Goal: Task Accomplishment & Management: Use online tool/utility

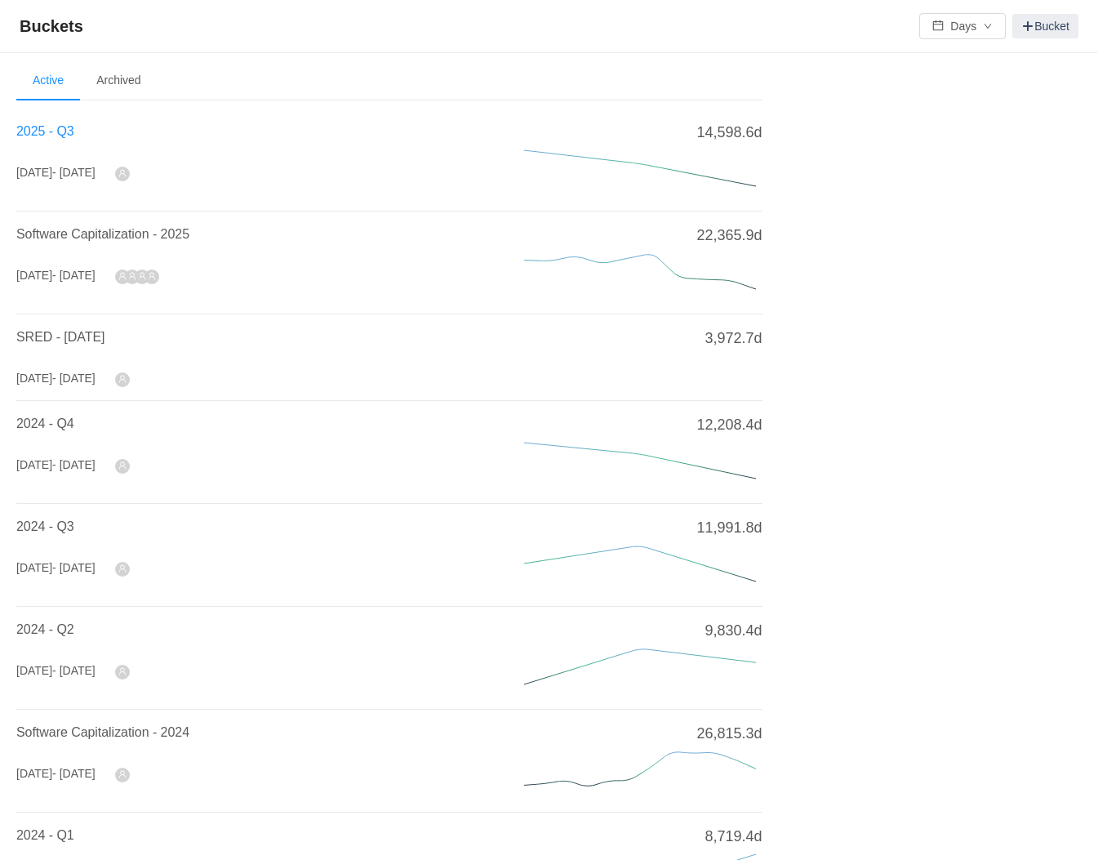
click at [61, 132] on span "2025 - Q3" at bounding box center [45, 131] width 58 height 14
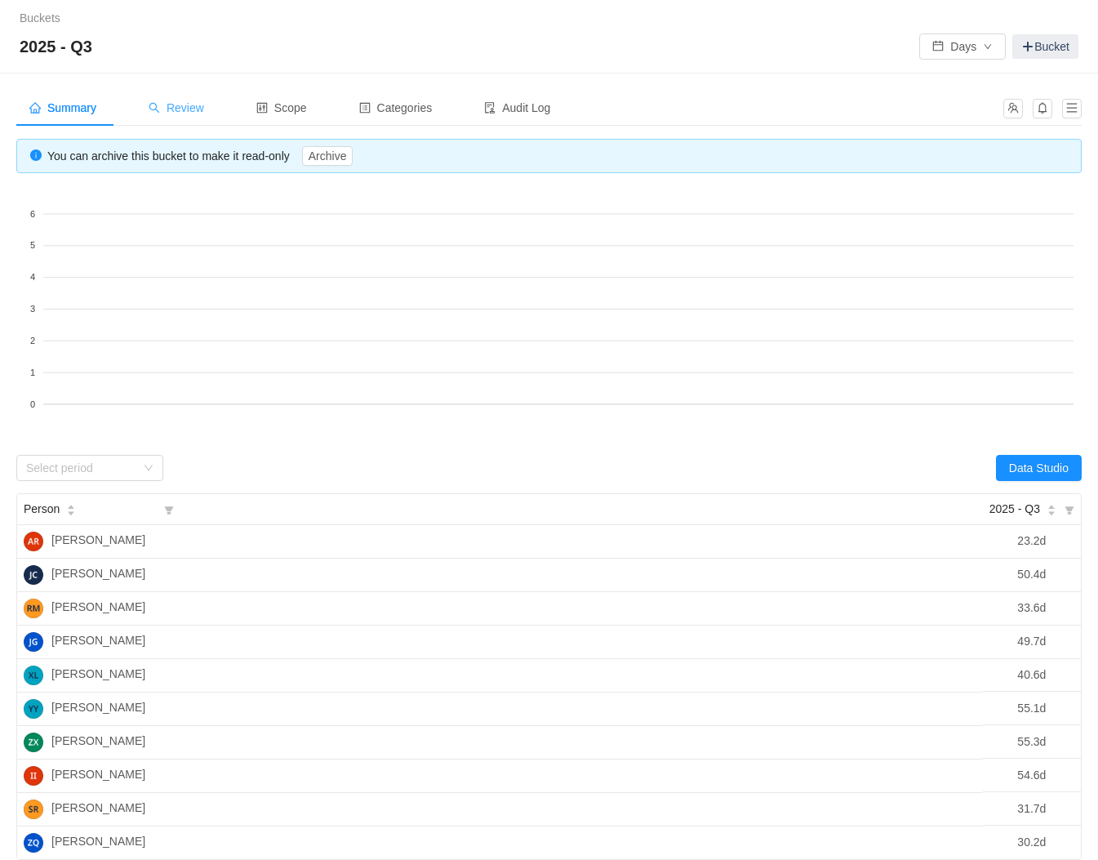
click at [202, 113] on span "Review" at bounding box center [177, 107] width 56 height 13
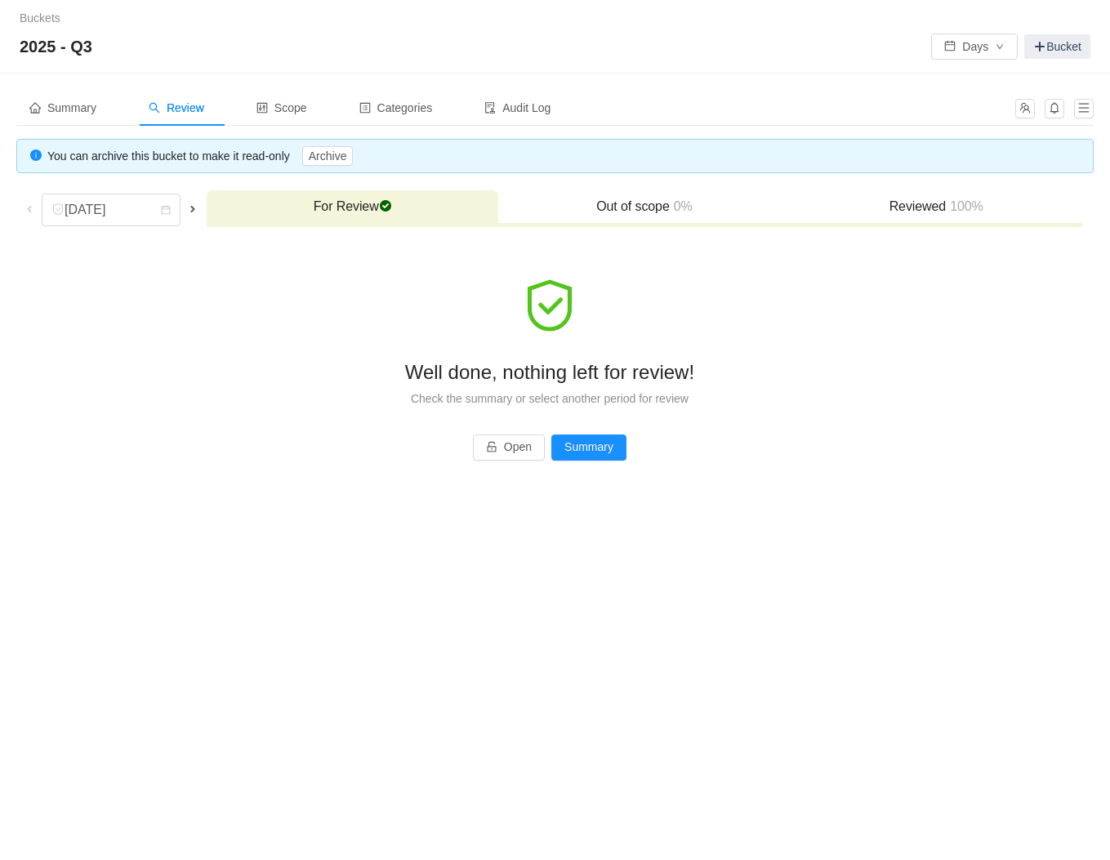
click at [186, 207] on span at bounding box center [192, 208] width 13 height 13
click at [33, 19] on link "Buckets" at bounding box center [40, 17] width 41 height 13
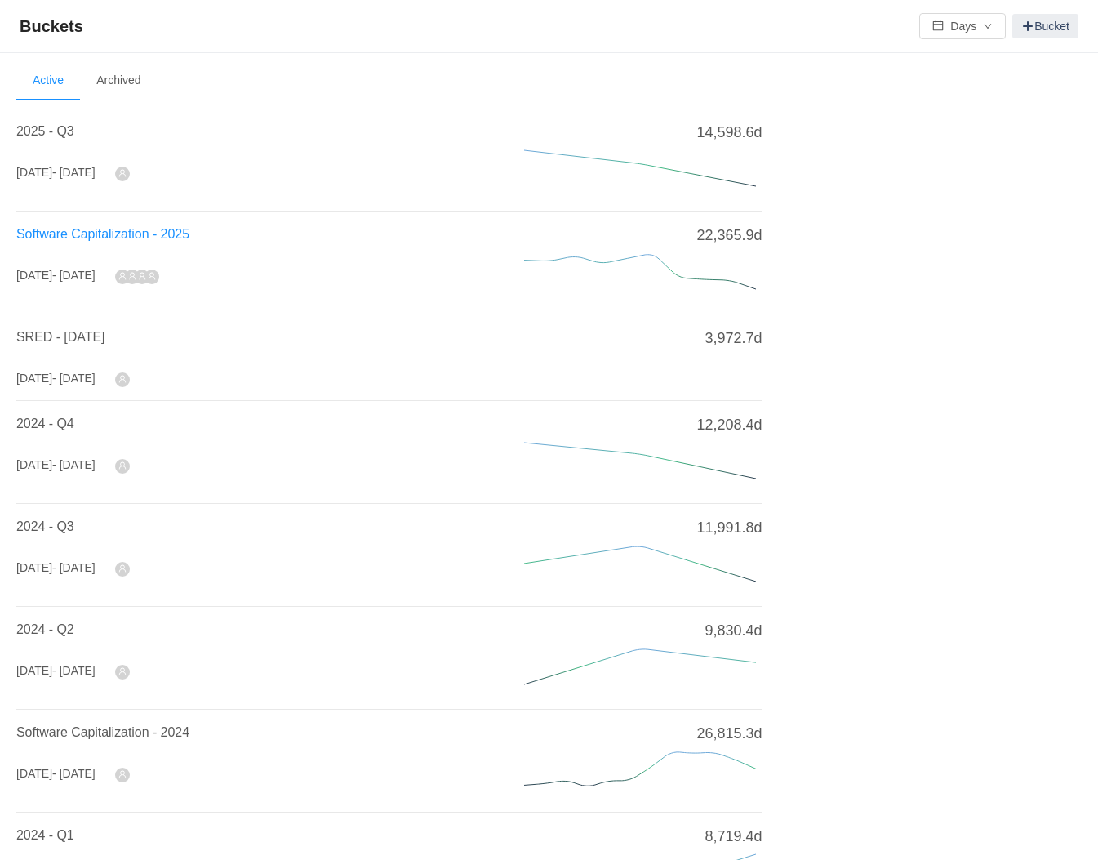
click at [69, 236] on span "Software Capitalization - 2025" at bounding box center [102, 234] width 173 height 14
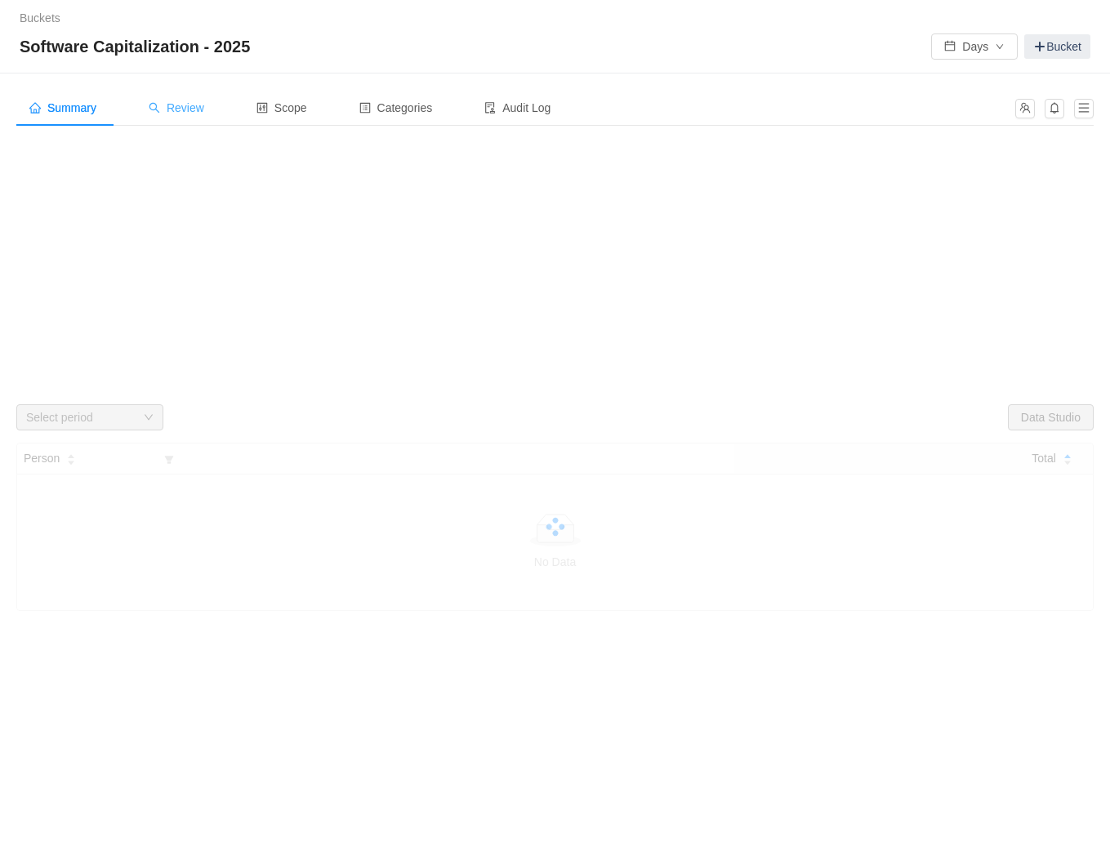
click at [179, 104] on span "Review" at bounding box center [177, 107] width 56 height 13
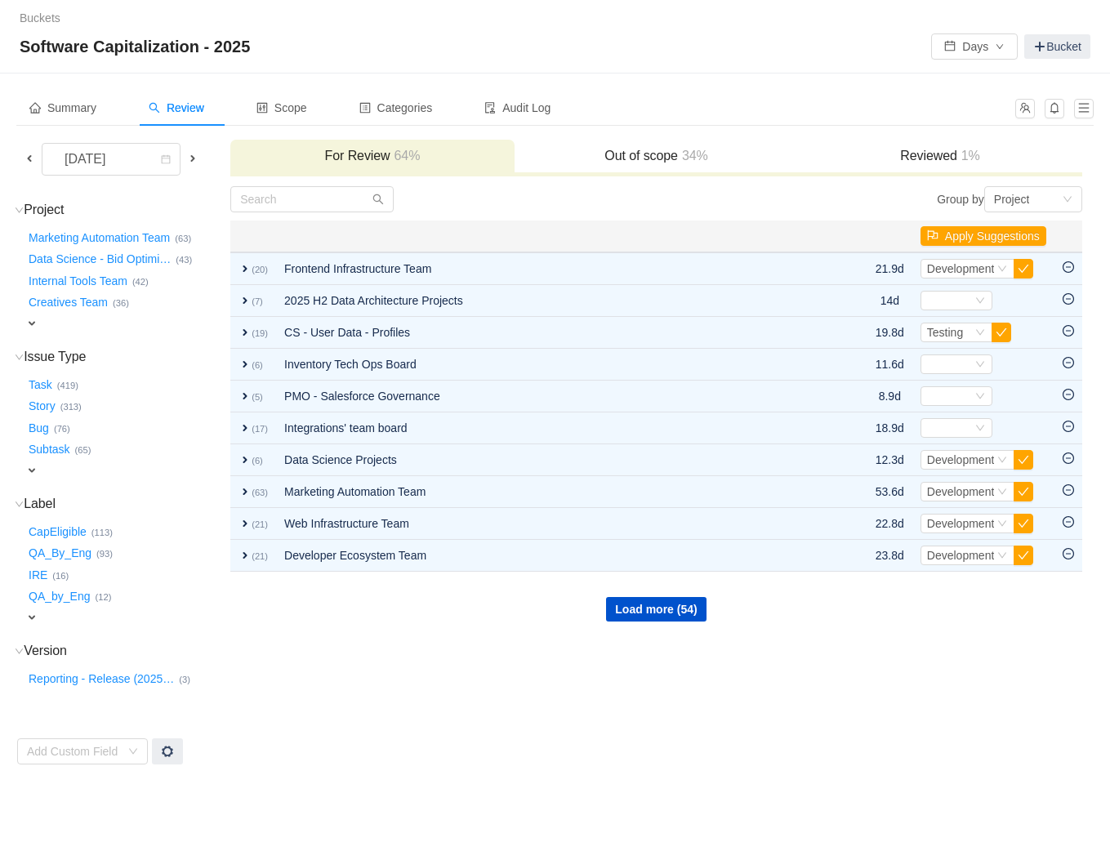
click at [40, 320] on div "expand" at bounding box center [106, 323] width 162 height 17
click at [69, 160] on div "[DATE]" at bounding box center [86, 159] width 70 height 31
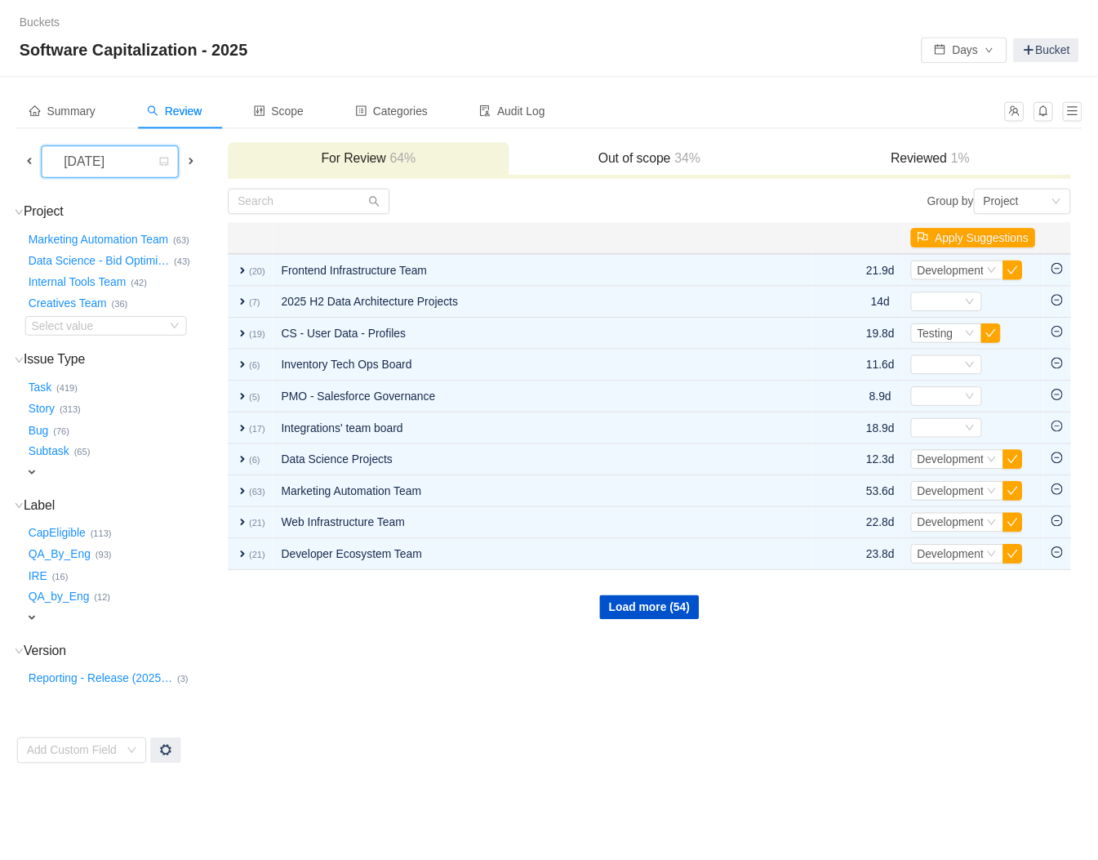
scroll to position [60, 0]
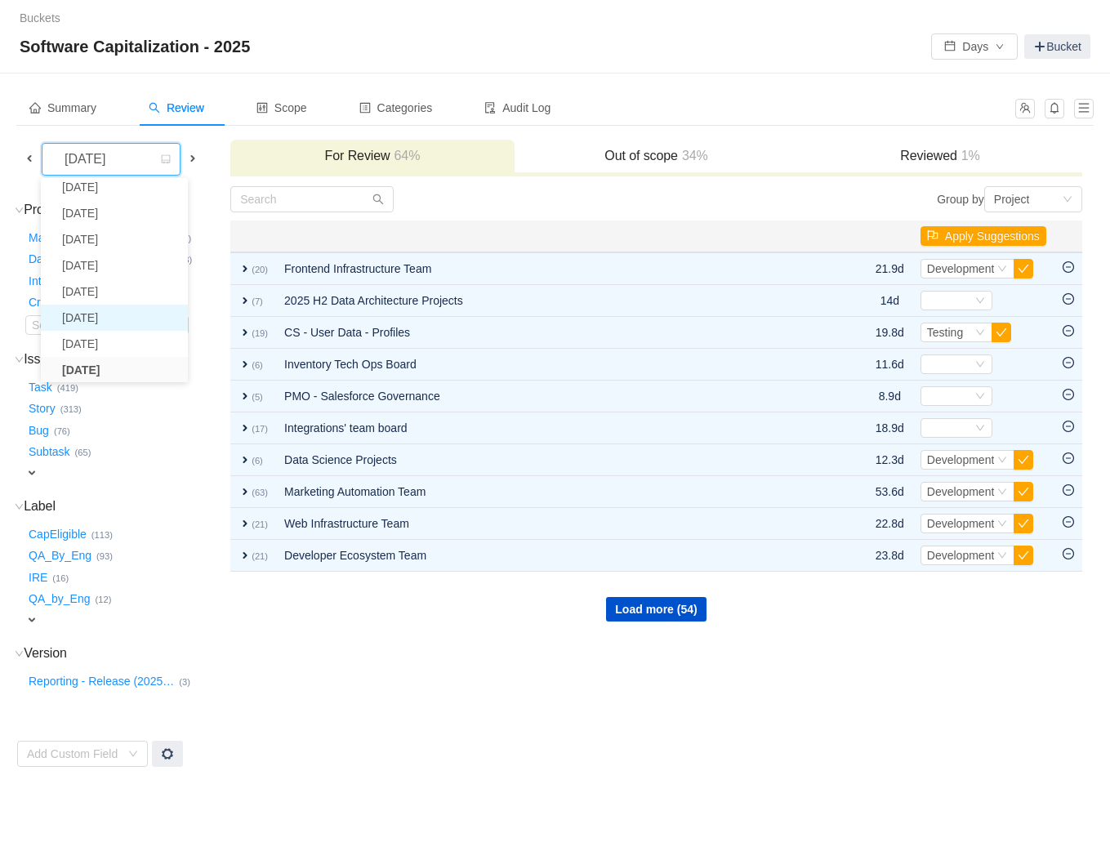
click at [96, 318] on li "[DATE]" at bounding box center [114, 318] width 147 height 26
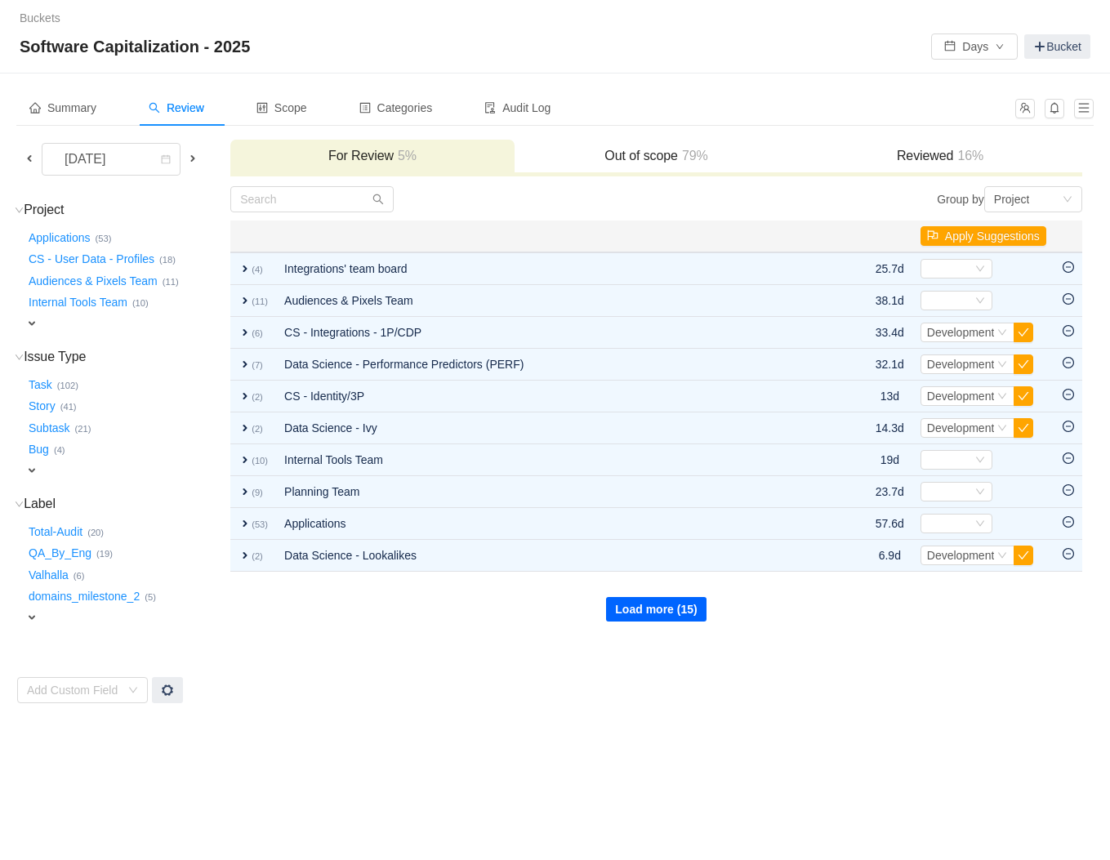
click at [626, 608] on button "Load more (15)" at bounding box center [656, 609] width 100 height 24
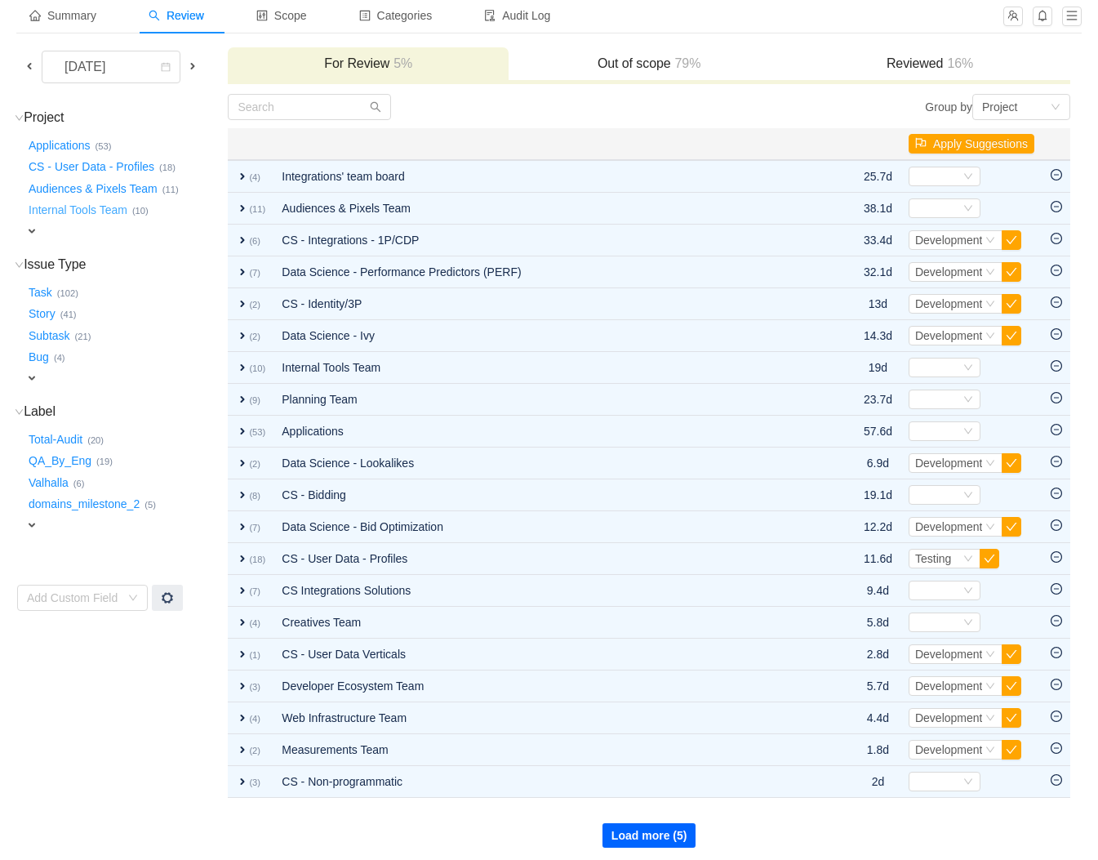
scroll to position [90, 0]
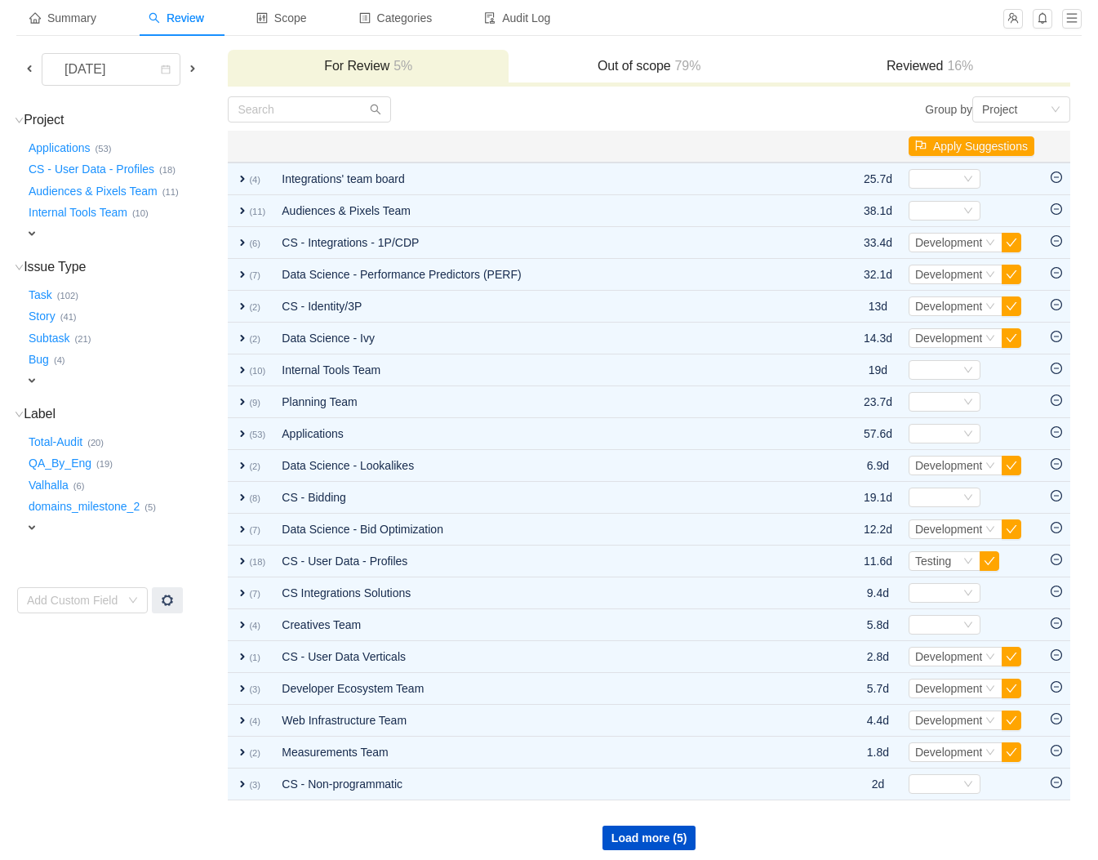
click at [38, 234] on span "expand" at bounding box center [31, 233] width 13 height 13
click at [109, 232] on div "Select value" at bounding box center [96, 235] width 129 height 16
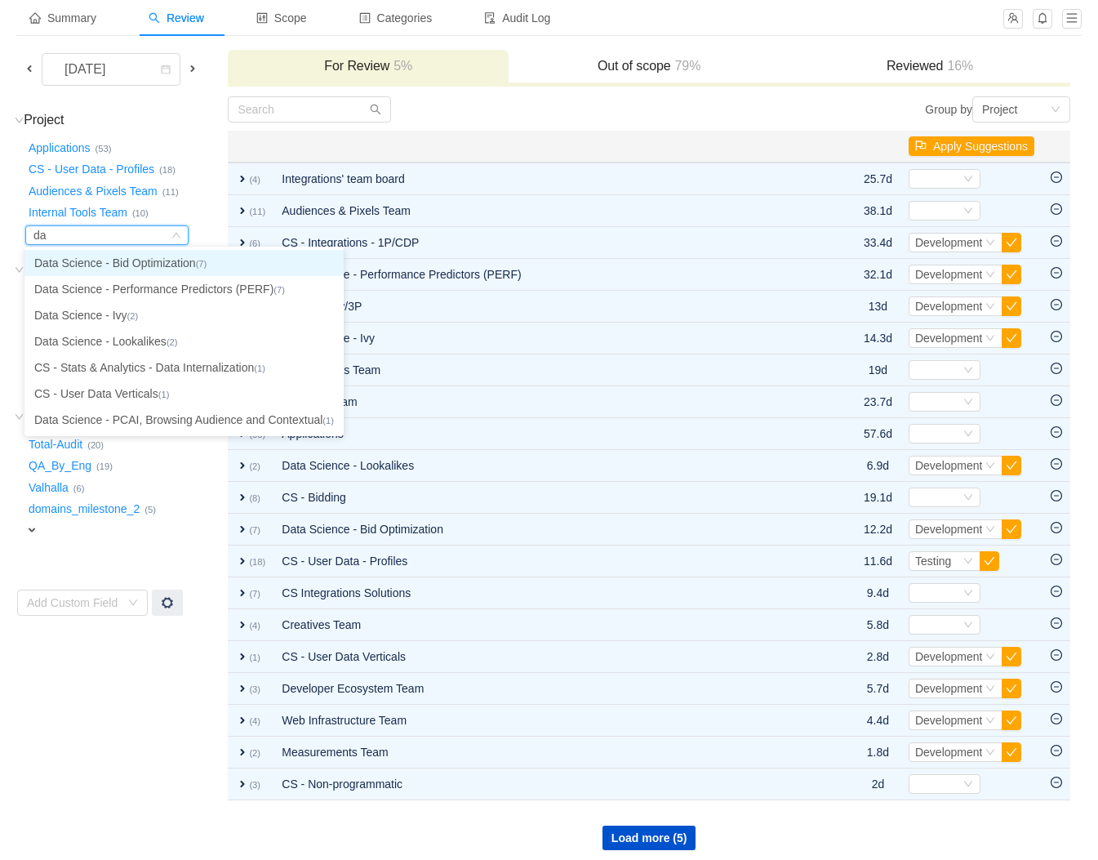
type input "d"
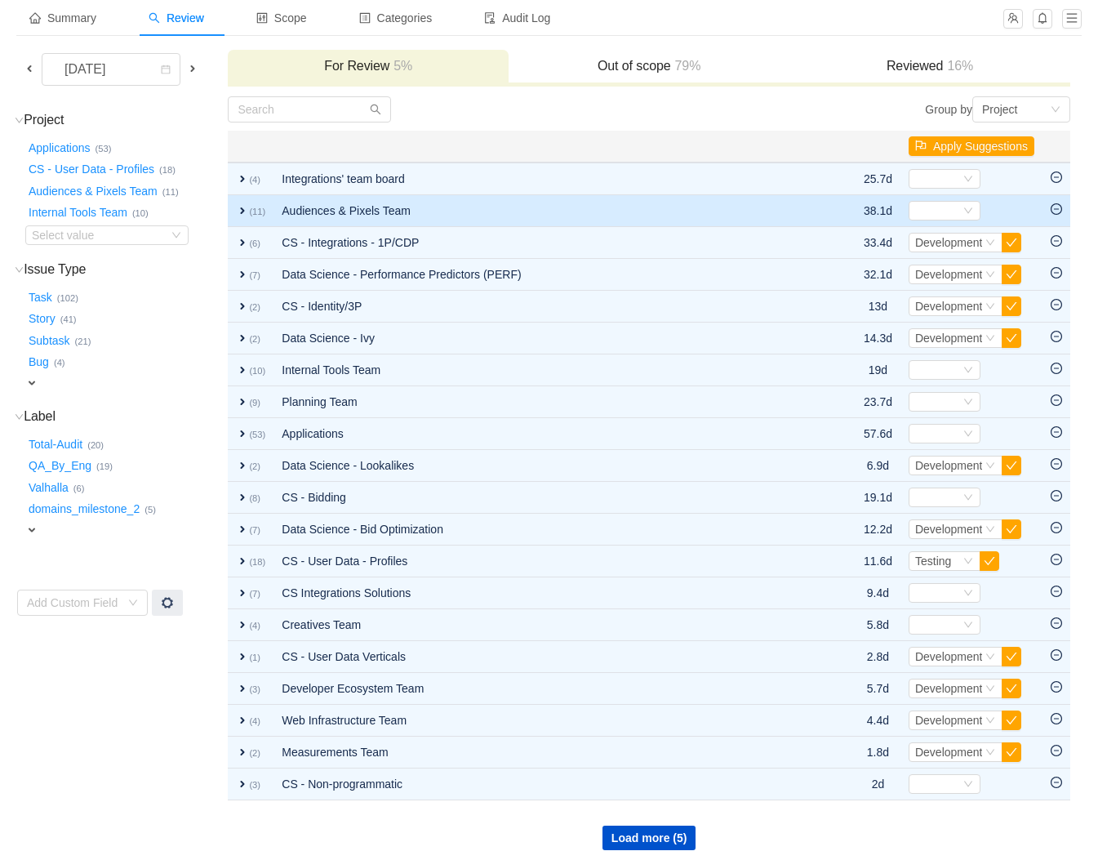
click at [300, 213] on td "Audiences & Pixels Team" at bounding box center [547, 211] width 547 height 32
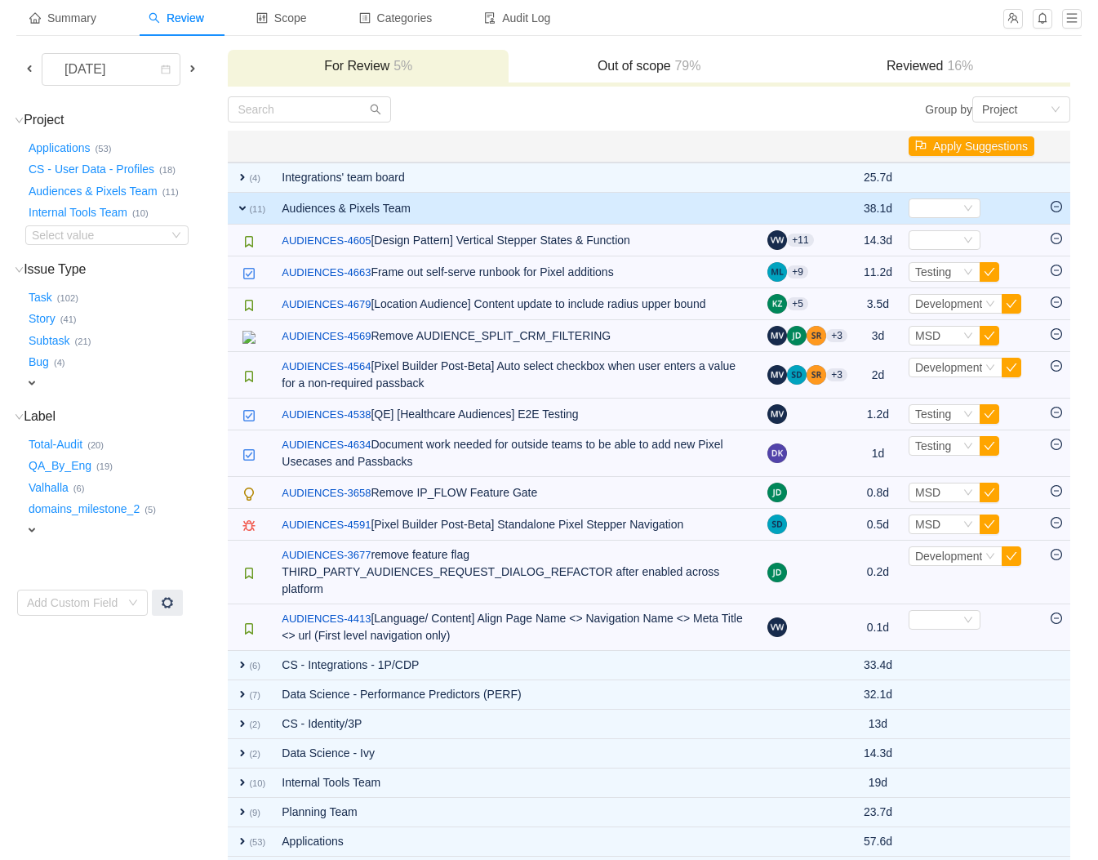
click at [197, 73] on span at bounding box center [193, 69] width 20 height 19
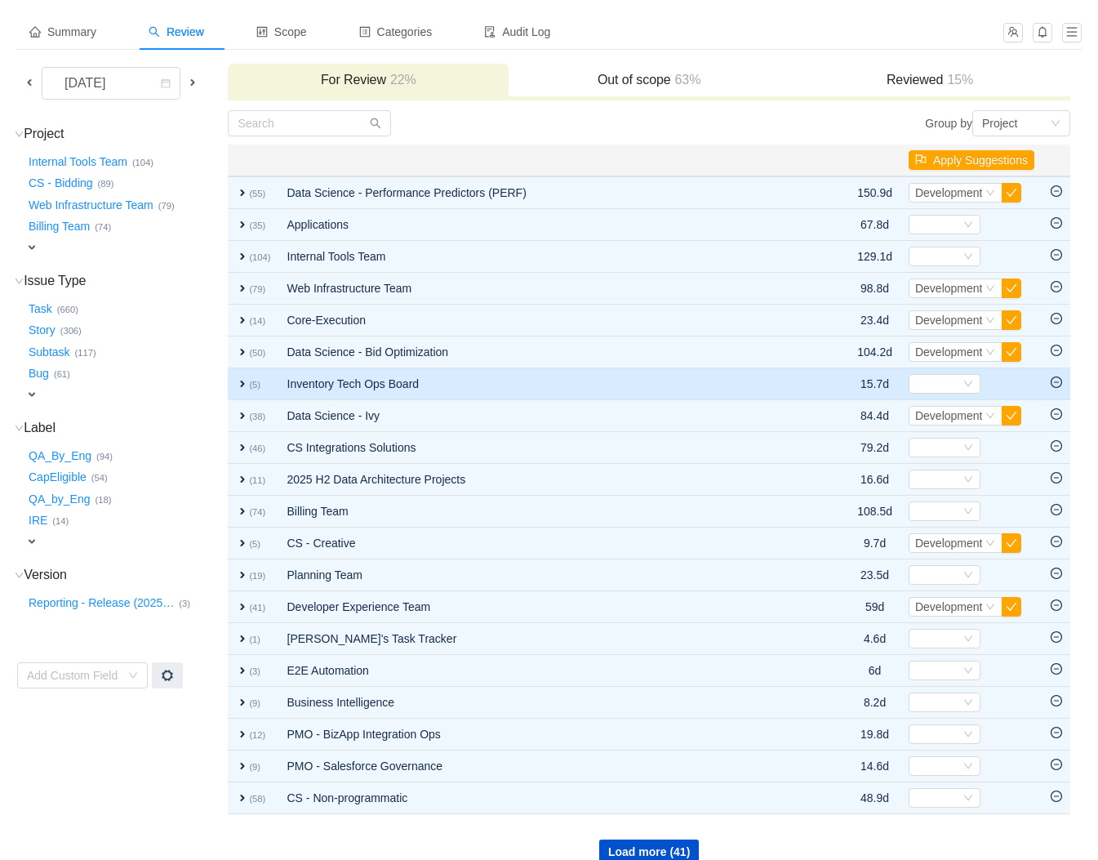
scroll to position [96, 0]
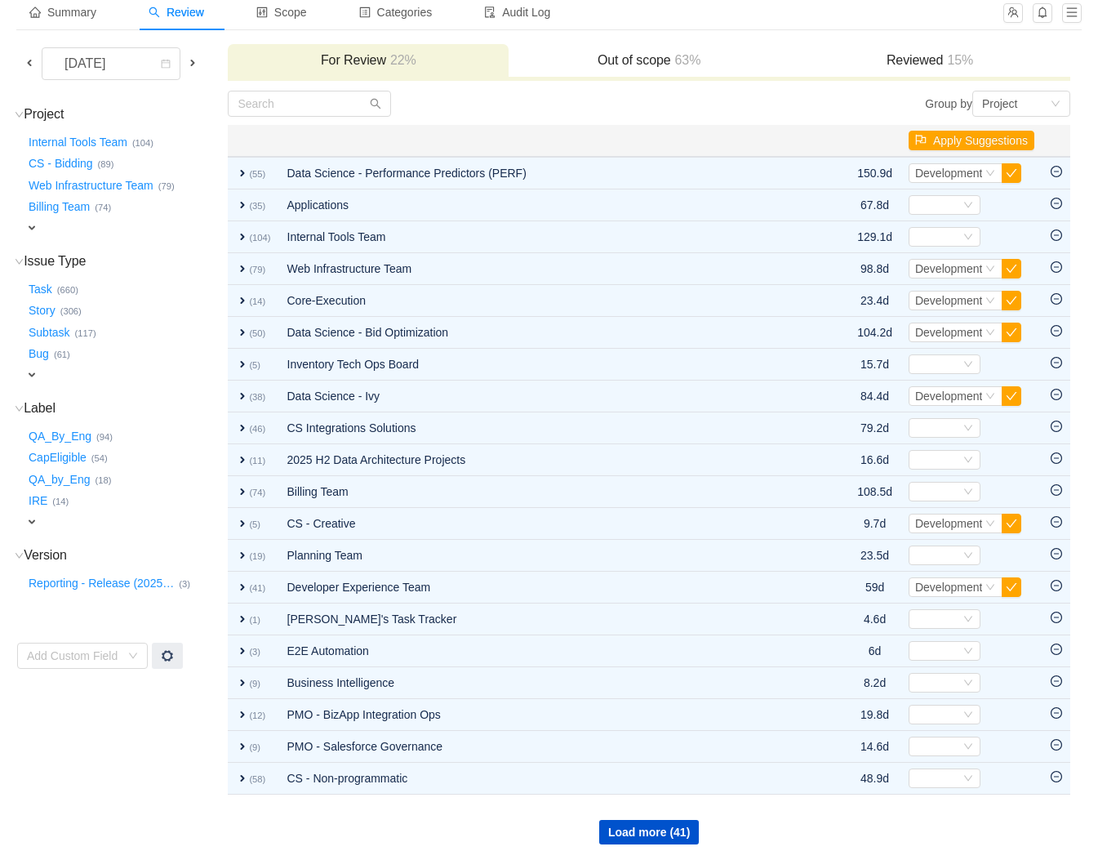
click at [34, 226] on span "expand" at bounding box center [31, 227] width 13 height 13
click at [51, 234] on div "Select value" at bounding box center [96, 229] width 129 height 16
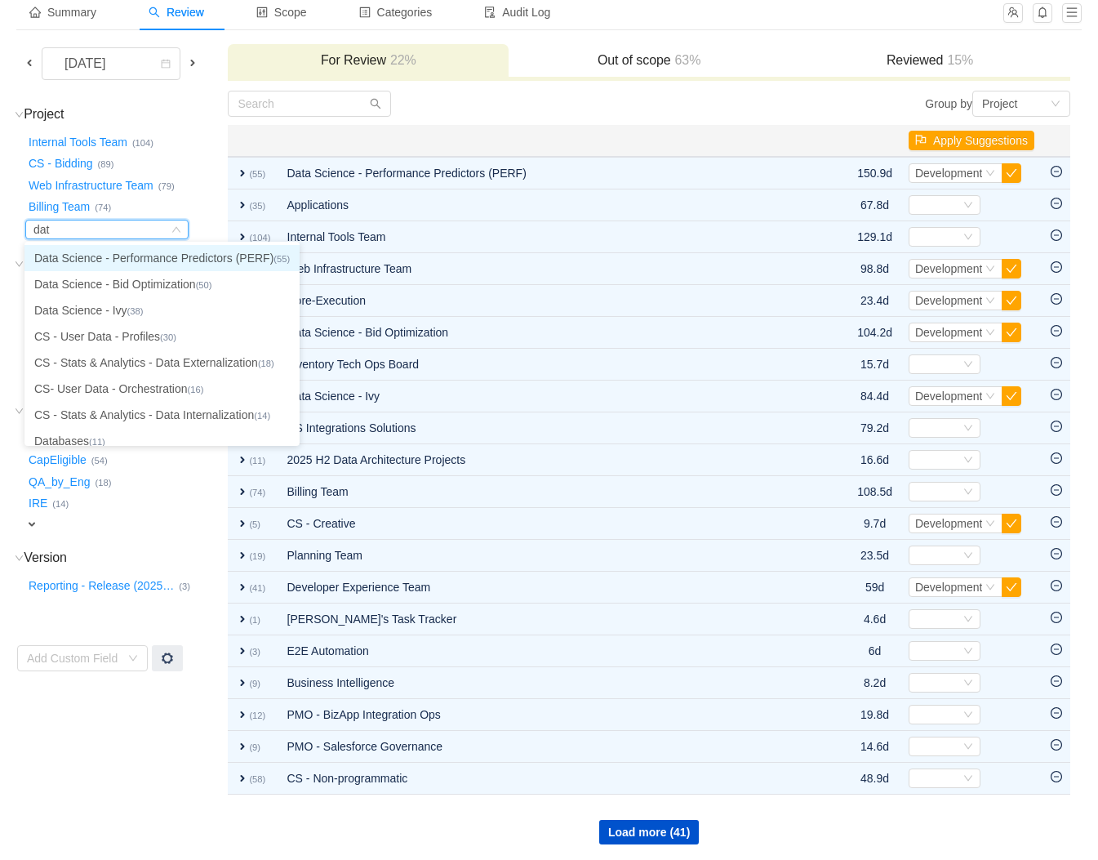
type input "data"
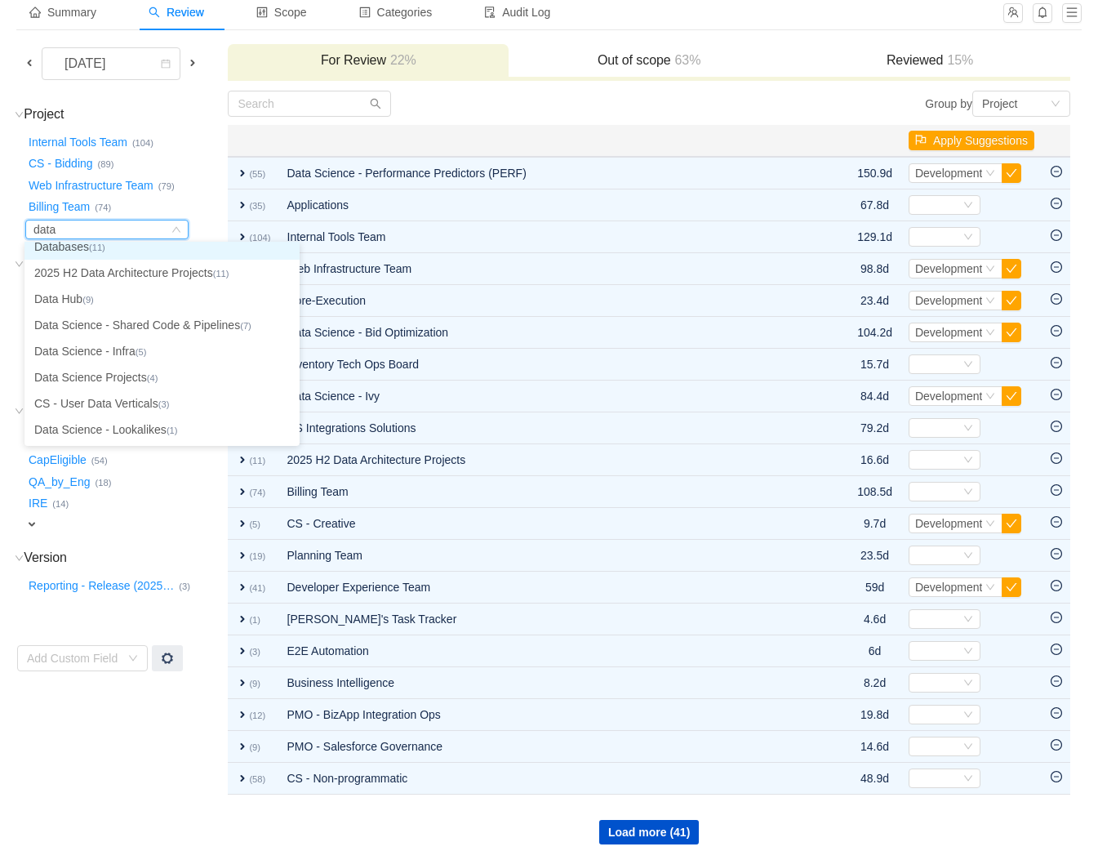
scroll to position [186, 0]
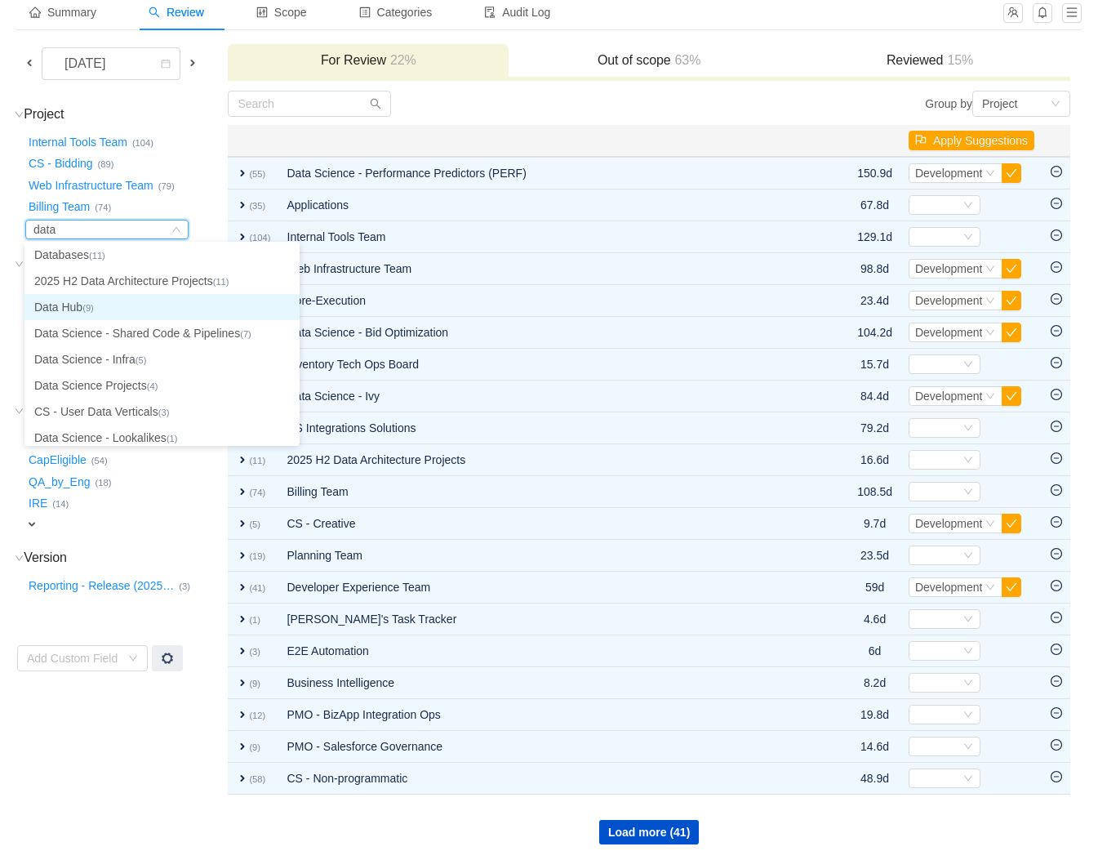
click at [78, 311] on li "Data Hub (9)" at bounding box center [161, 307] width 275 height 26
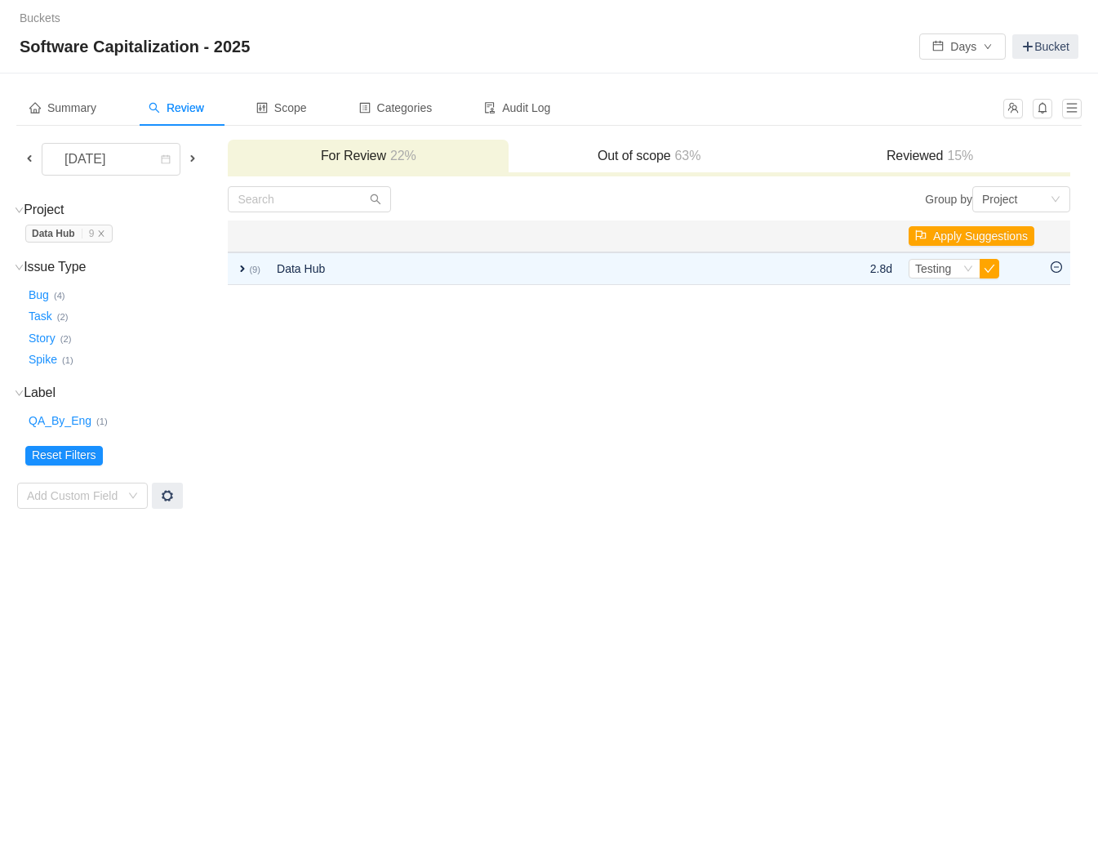
scroll to position [0, 0]
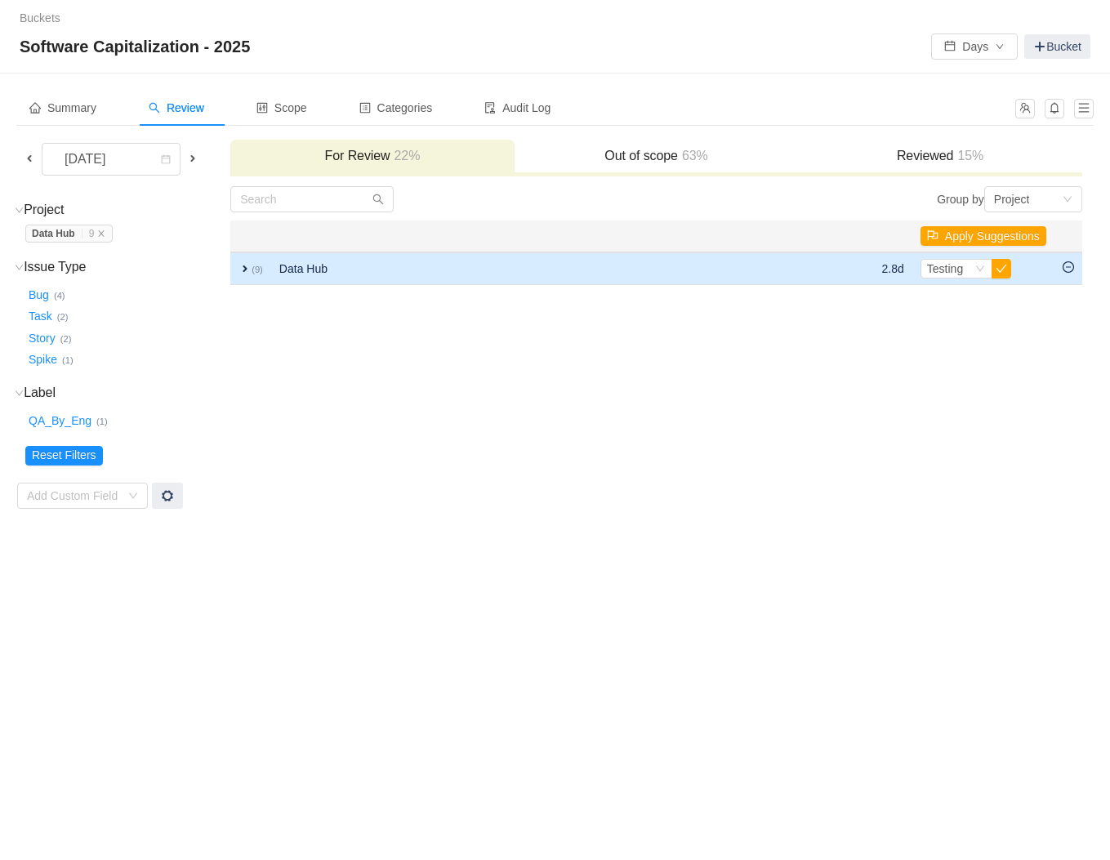
click at [249, 265] on span "expand" at bounding box center [244, 268] width 13 height 13
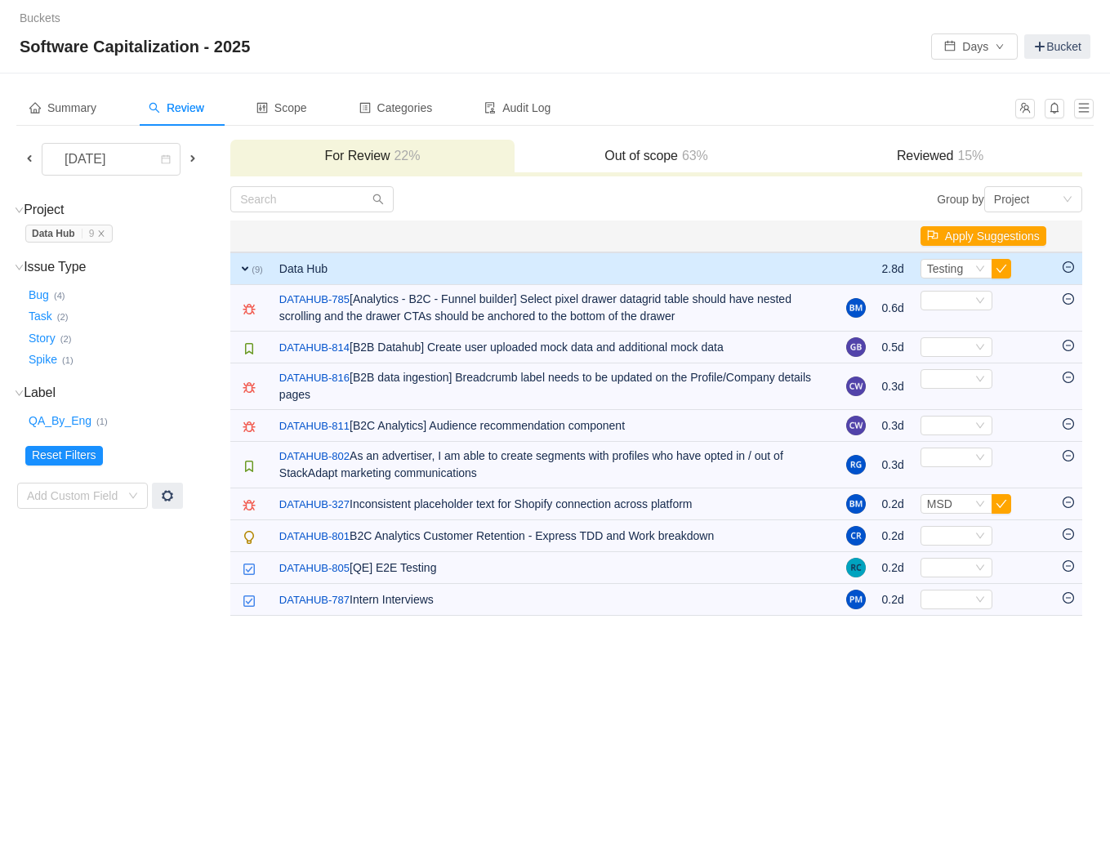
click at [25, 161] on span at bounding box center [29, 158] width 13 height 13
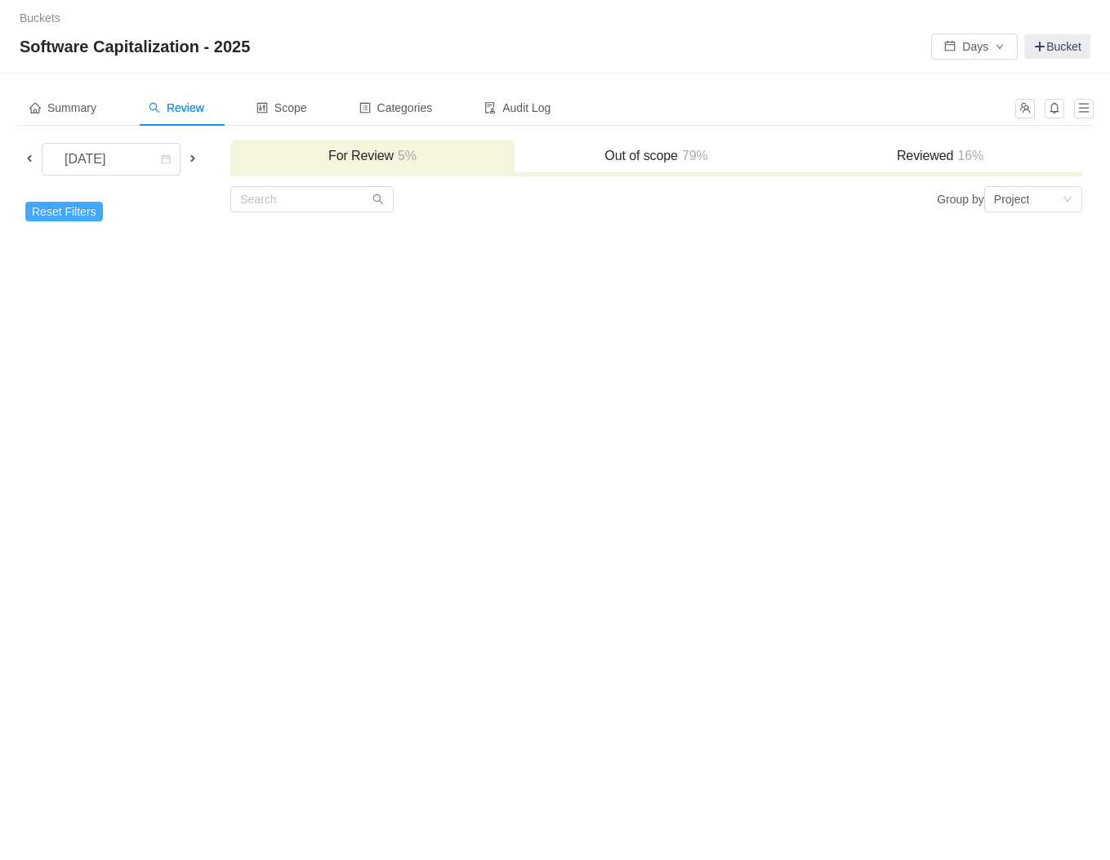
drag, startPoint x: 111, startPoint y: 228, endPoint x: 89, endPoint y: 220, distance: 23.5
click at [99, 225] on td "Reset Filters Add Custom Field" at bounding box center [122, 212] width 213 height 54
click at [82, 214] on button "Reset Filters" at bounding box center [64, 212] width 78 height 20
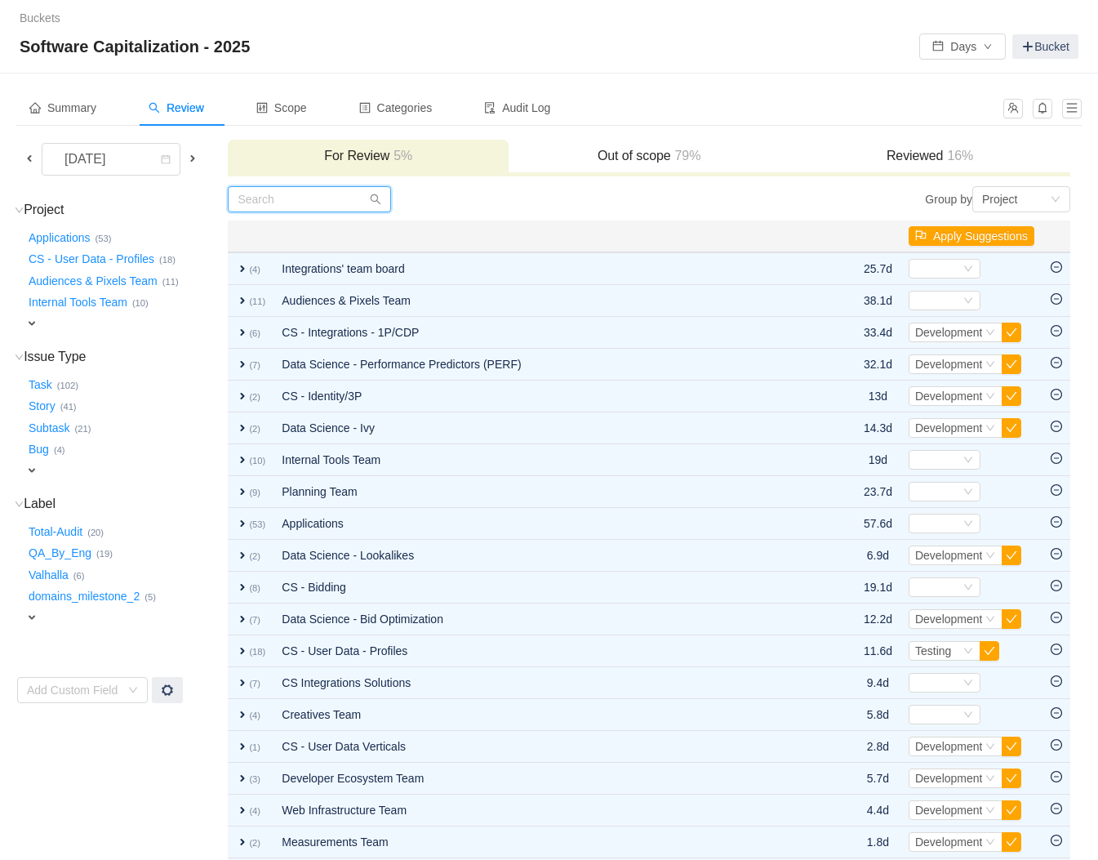
click at [300, 202] on input "text" at bounding box center [309, 199] width 163 height 26
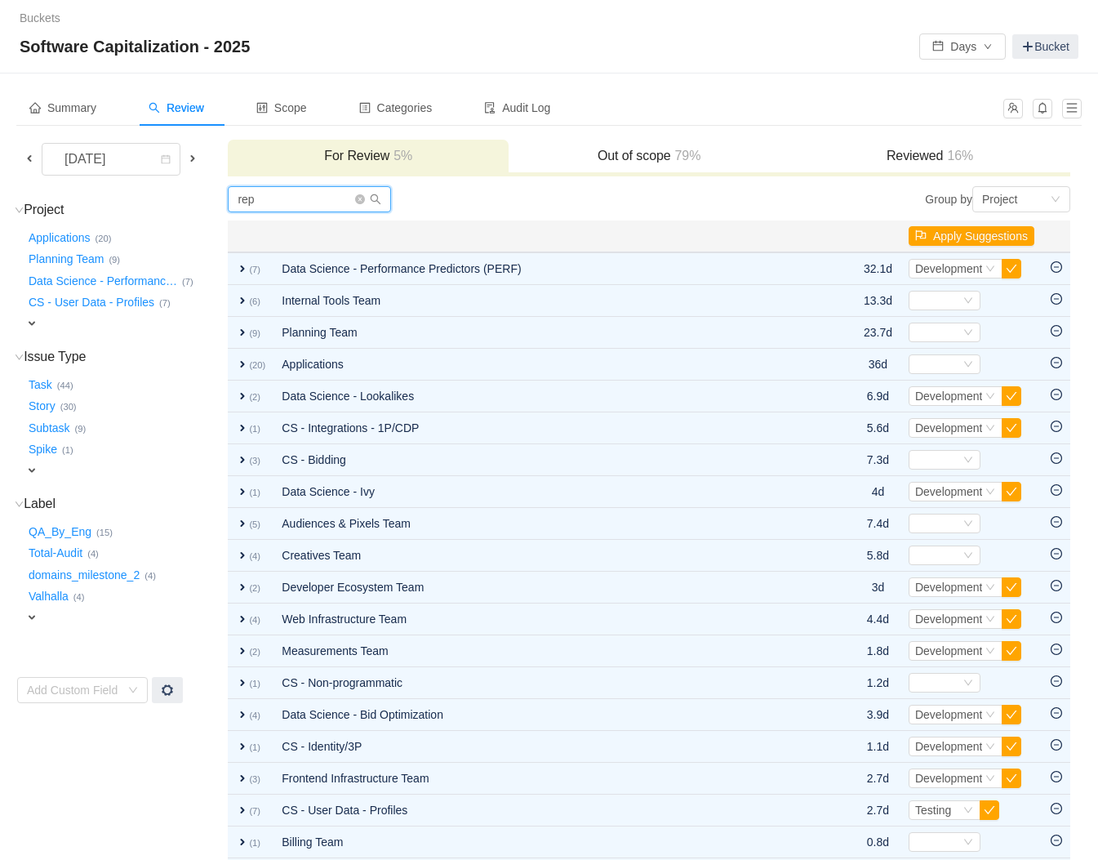
type input "repo"
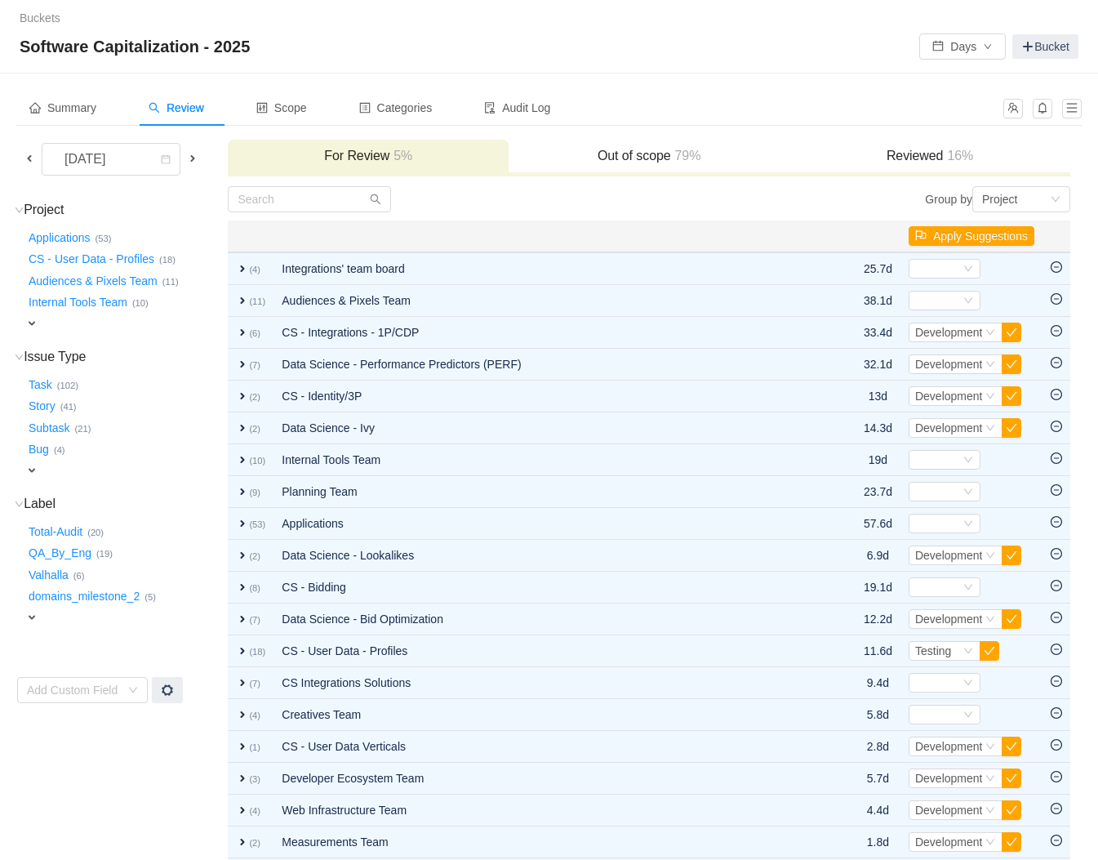
click at [34, 324] on span "expand" at bounding box center [31, 323] width 13 height 13
click at [82, 327] on div "Select value" at bounding box center [96, 325] width 129 height 16
type input "p"
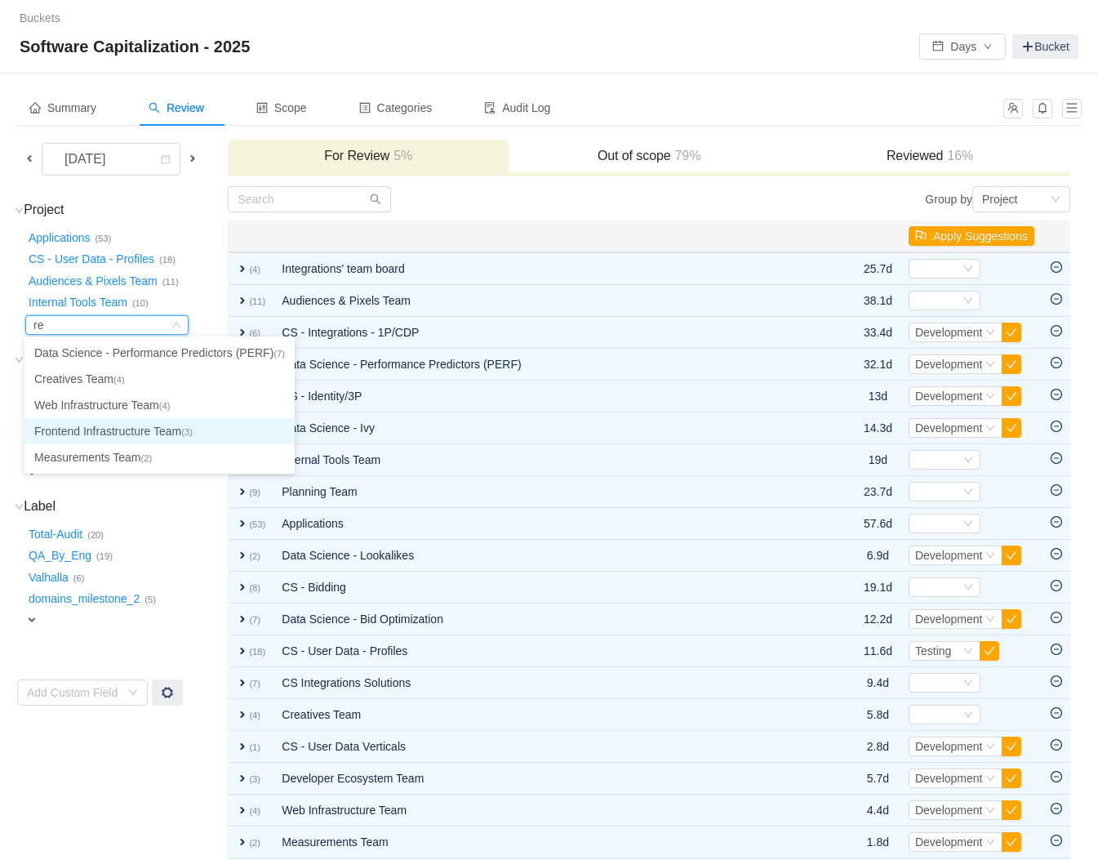
type input "r"
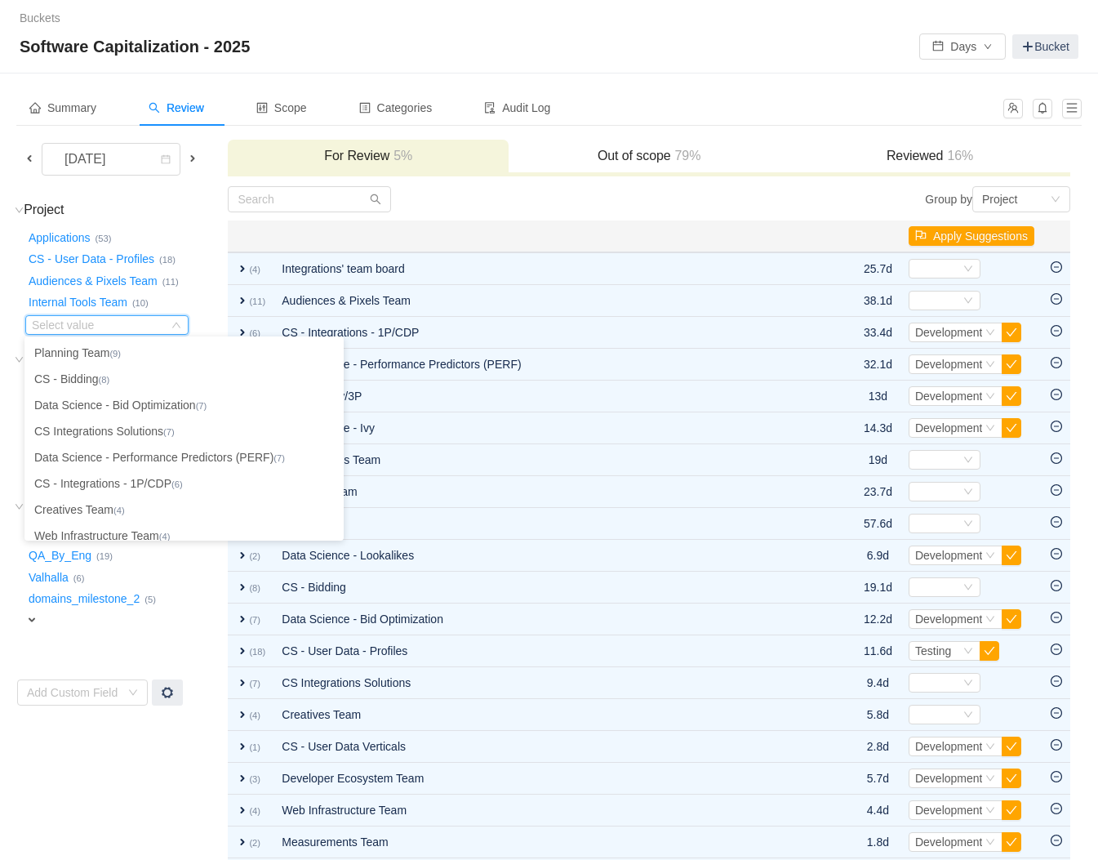
click at [199, 161] on span at bounding box center [192, 158] width 13 height 13
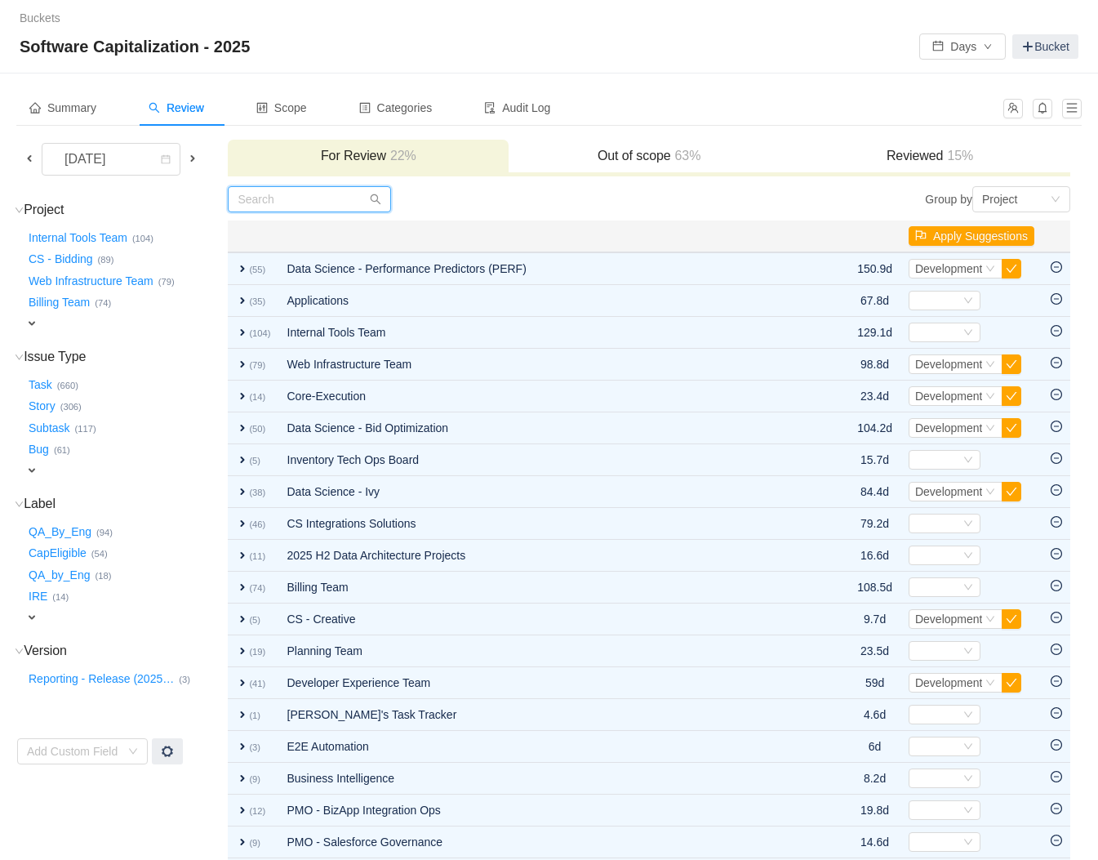
click at [306, 198] on input "text" at bounding box center [309, 199] width 163 height 26
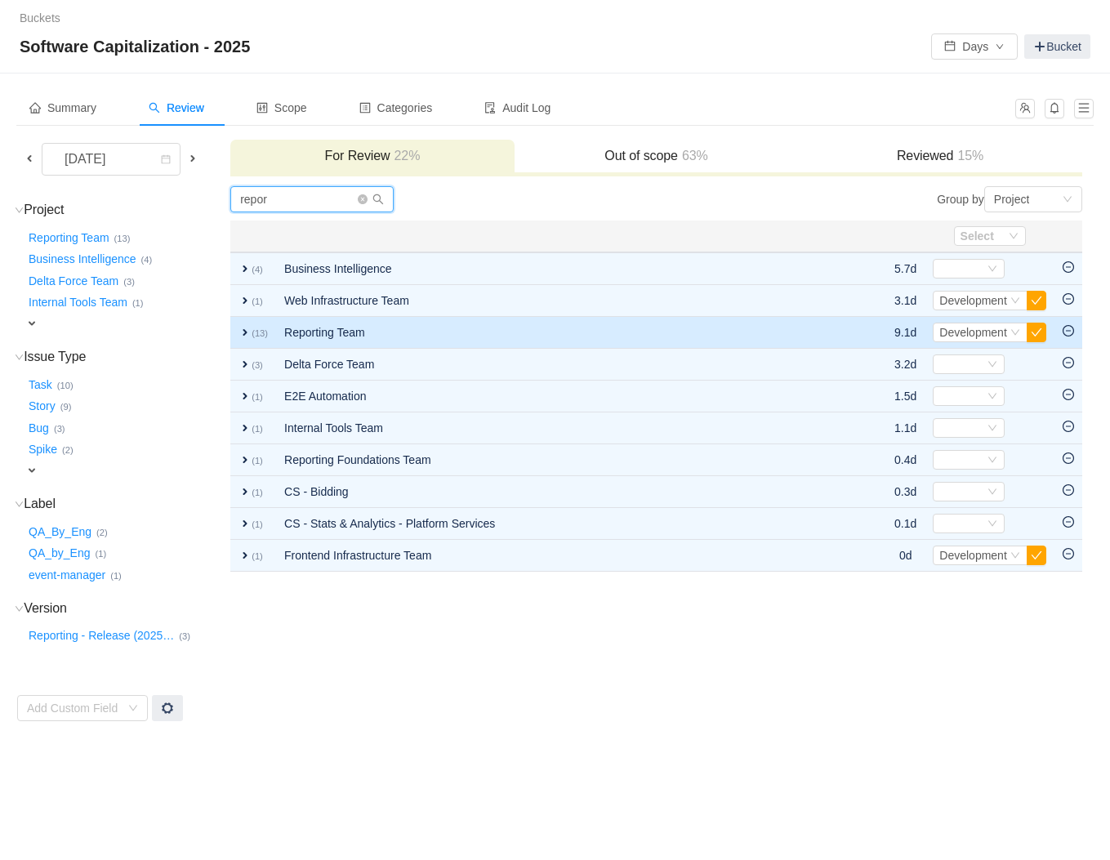
type input "repor"
click at [358, 330] on td "Reporting Team" at bounding box center [560, 333] width 569 height 32
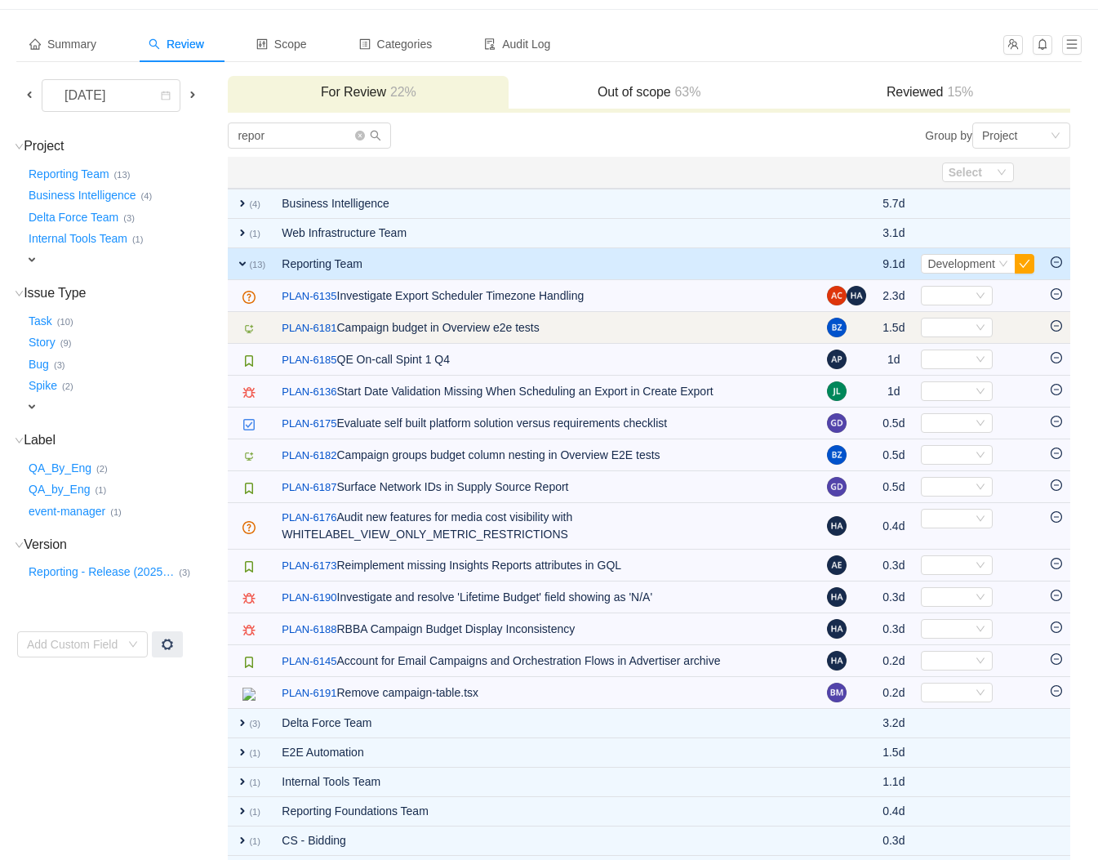
scroll to position [118, 0]
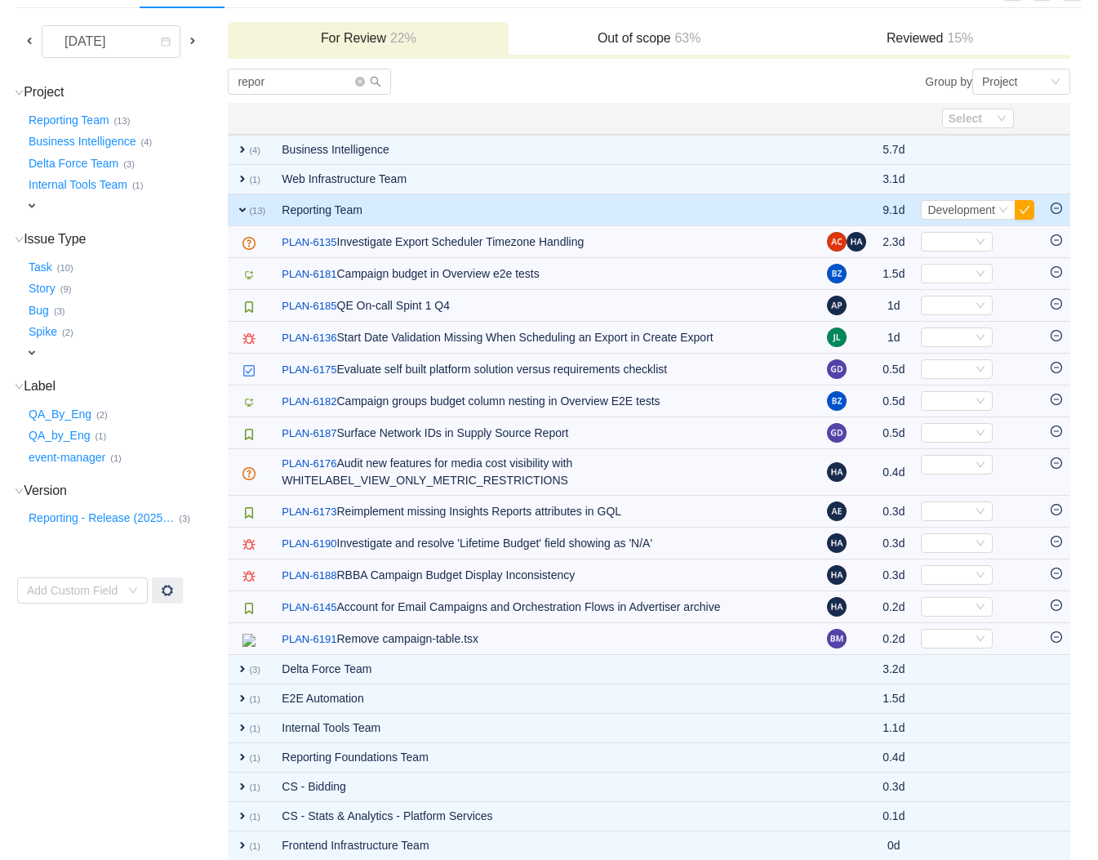
click at [27, 41] on span at bounding box center [29, 40] width 13 height 13
